Goal: Find contact information: Find contact information

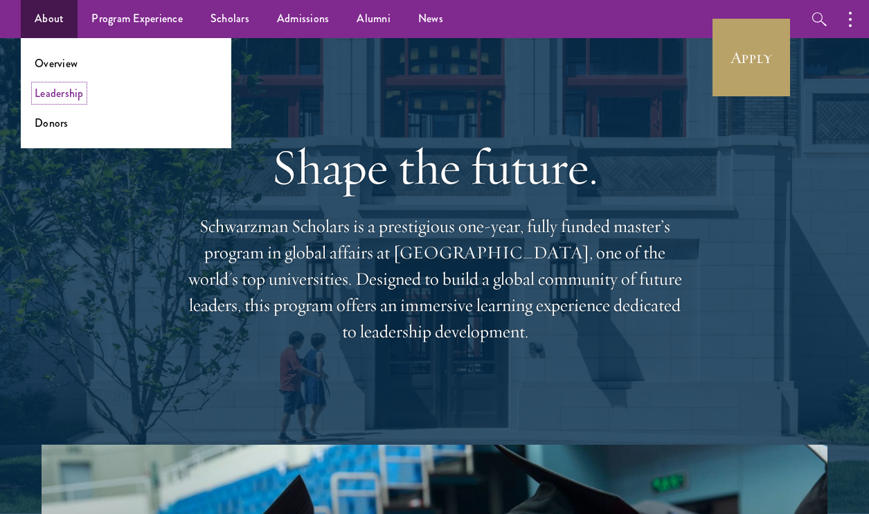
click at [53, 93] on link "Leadership" at bounding box center [59, 93] width 49 height 16
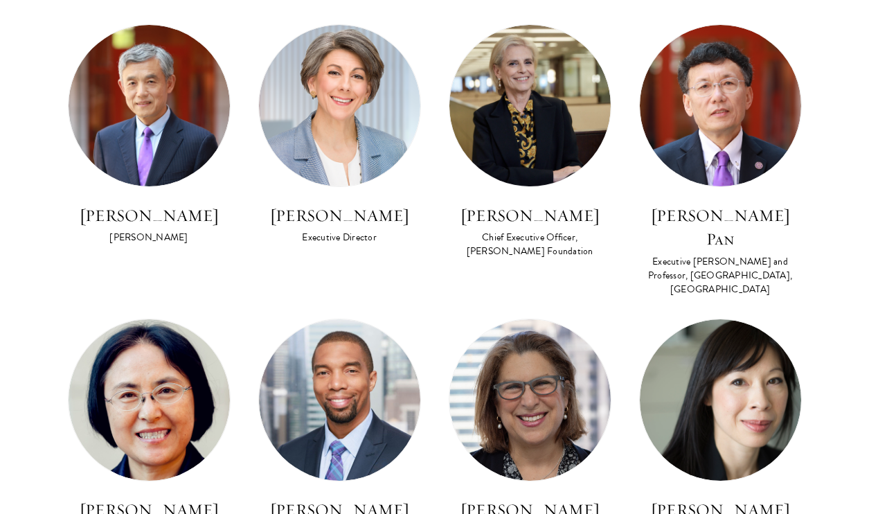
scroll to position [875, 0]
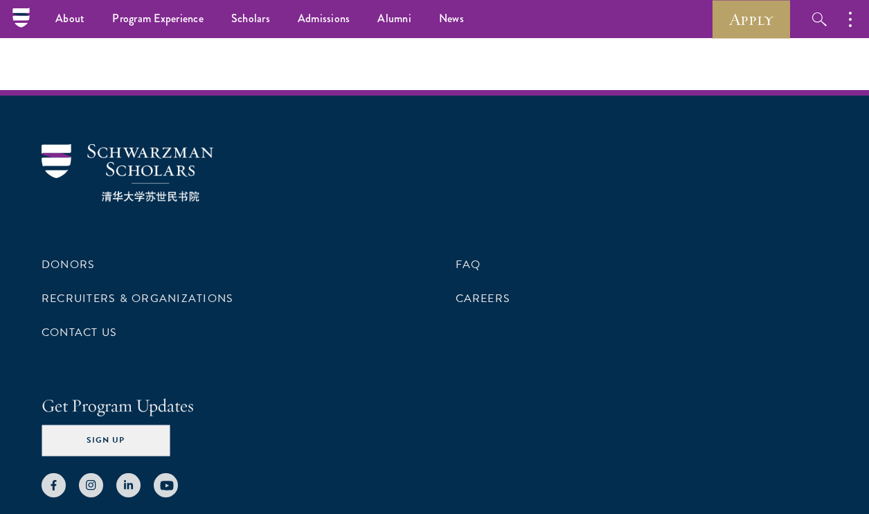
scroll to position [4091, 0]
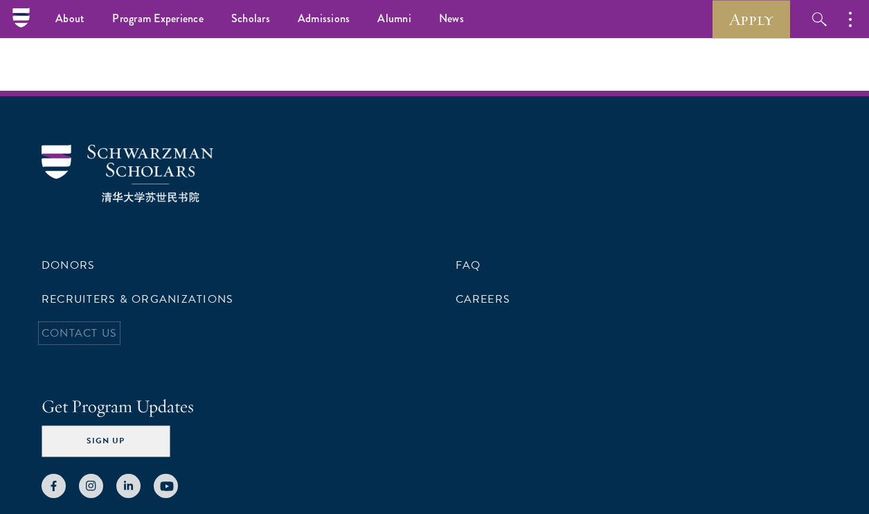
click at [106, 325] on link "Contact Us" at bounding box center [79, 333] width 75 height 17
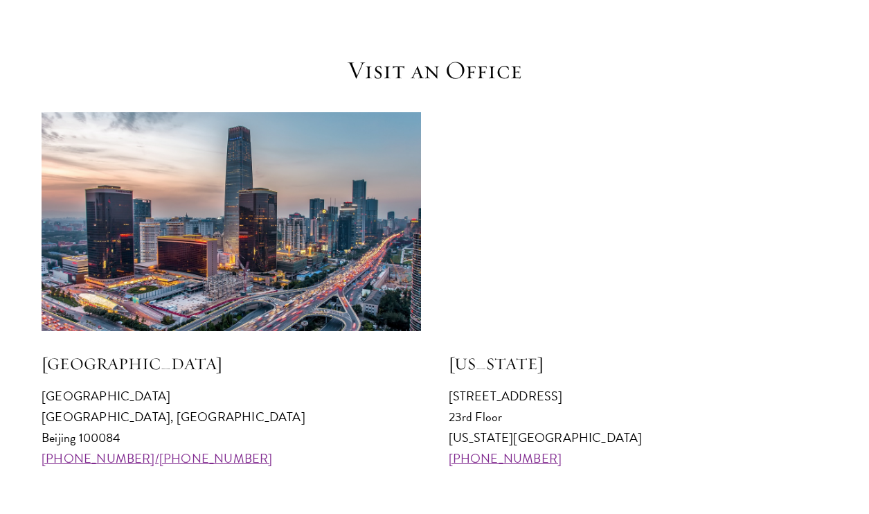
scroll to position [1214, 0]
